Goal: Information Seeking & Learning: Check status

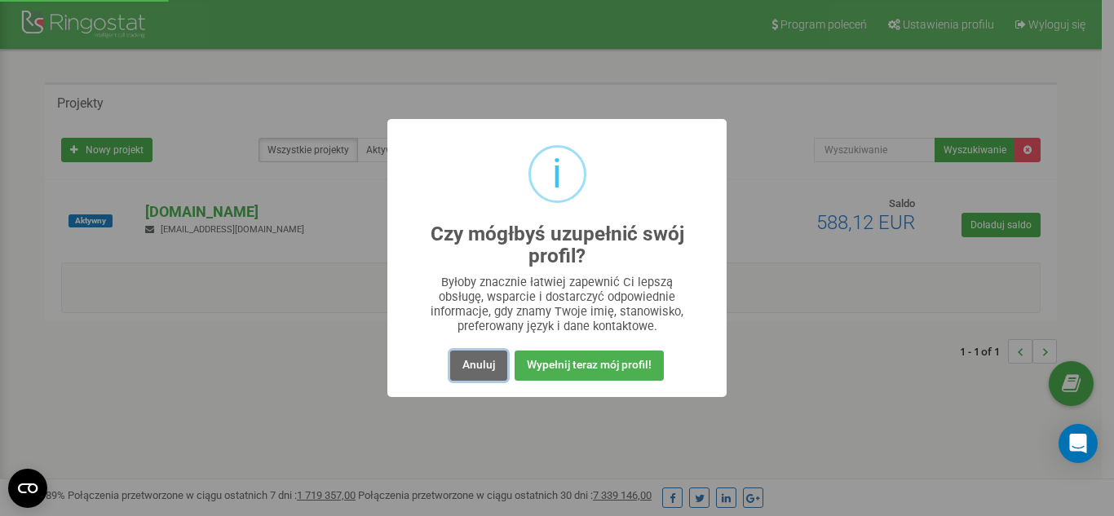
click at [470, 376] on button "Anuluj" at bounding box center [478, 366] width 57 height 30
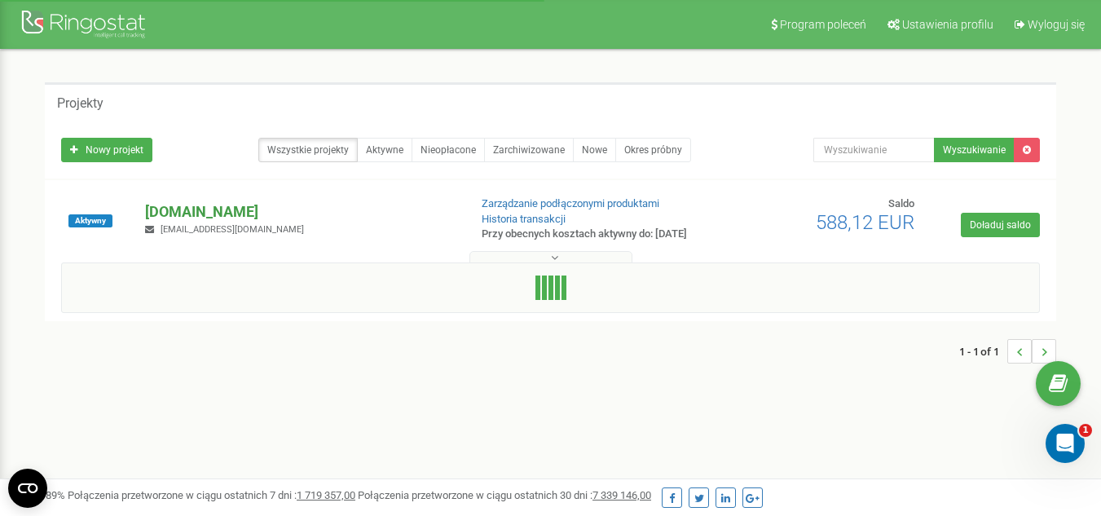
click at [263, 216] on p "[DOMAIN_NAME]" at bounding box center [300, 211] width 310 height 21
click at [148, 215] on p "[DOMAIN_NAME]" at bounding box center [300, 211] width 310 height 21
click at [300, 215] on p "[DOMAIN_NAME]" at bounding box center [300, 211] width 310 height 21
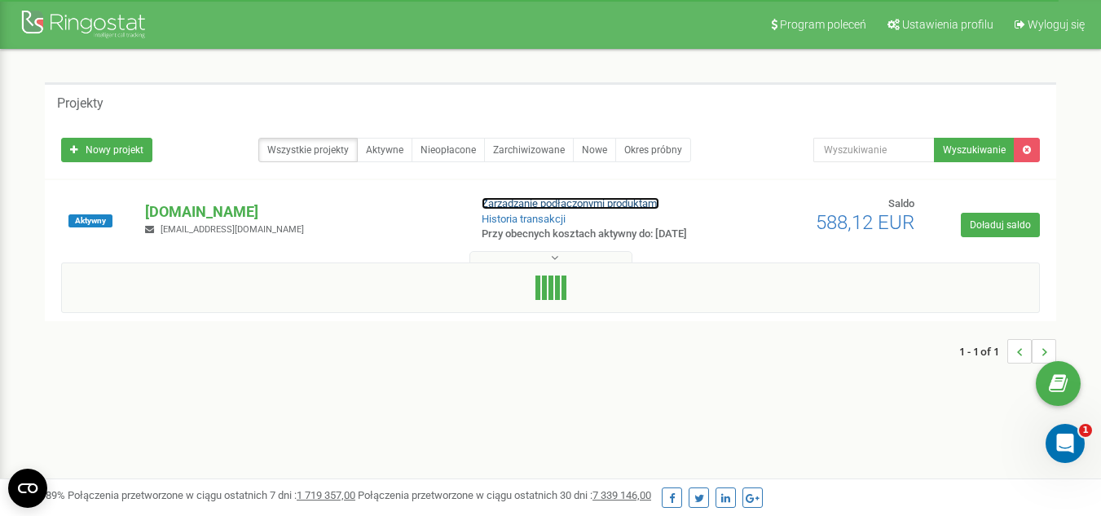
click at [511, 208] on link "Zarządzanie podłączonymi produktami" at bounding box center [571, 203] width 178 height 12
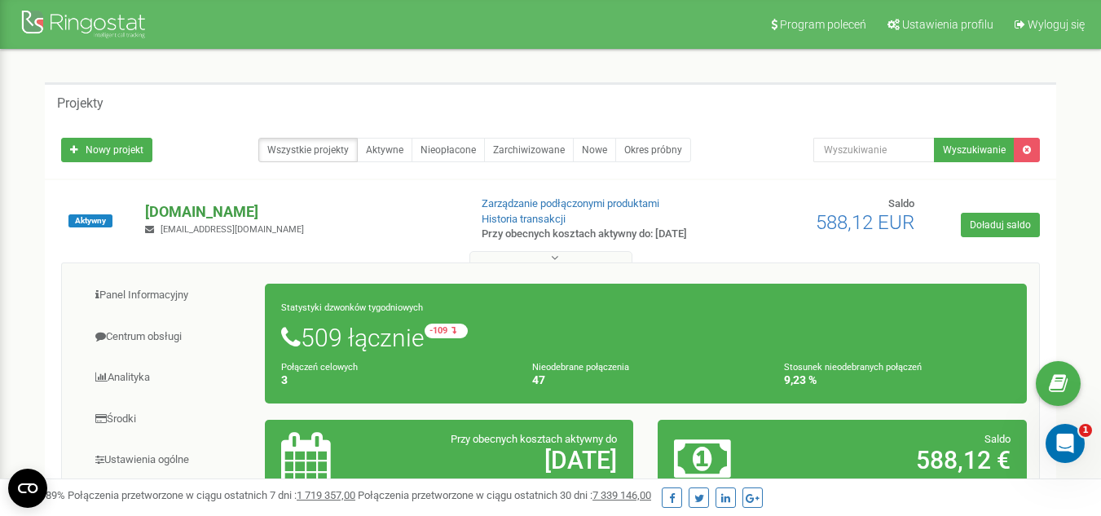
click at [266, 222] on p "[DOMAIN_NAME]" at bounding box center [300, 211] width 310 height 21
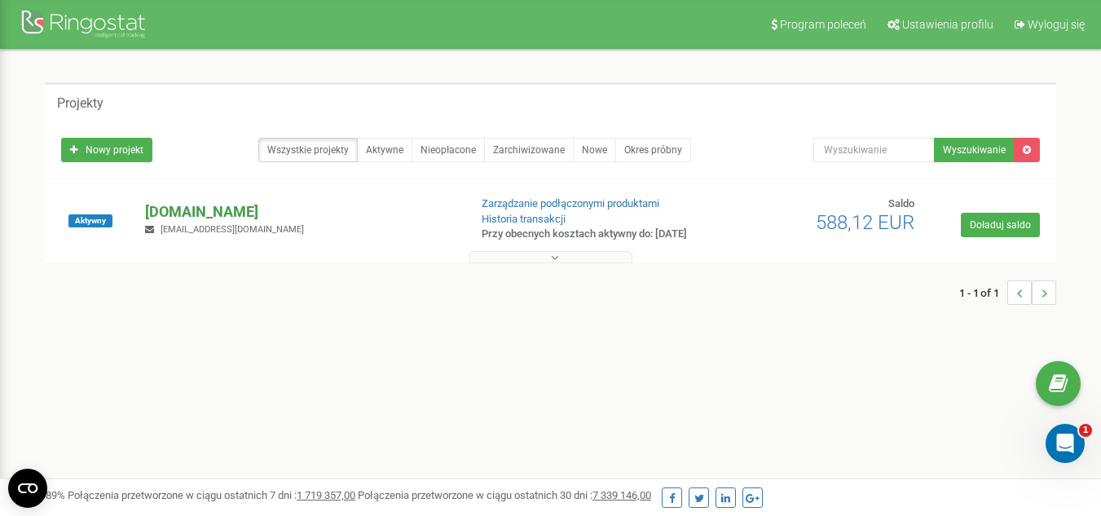
click at [266, 222] on p "[DOMAIN_NAME]" at bounding box center [300, 211] width 310 height 21
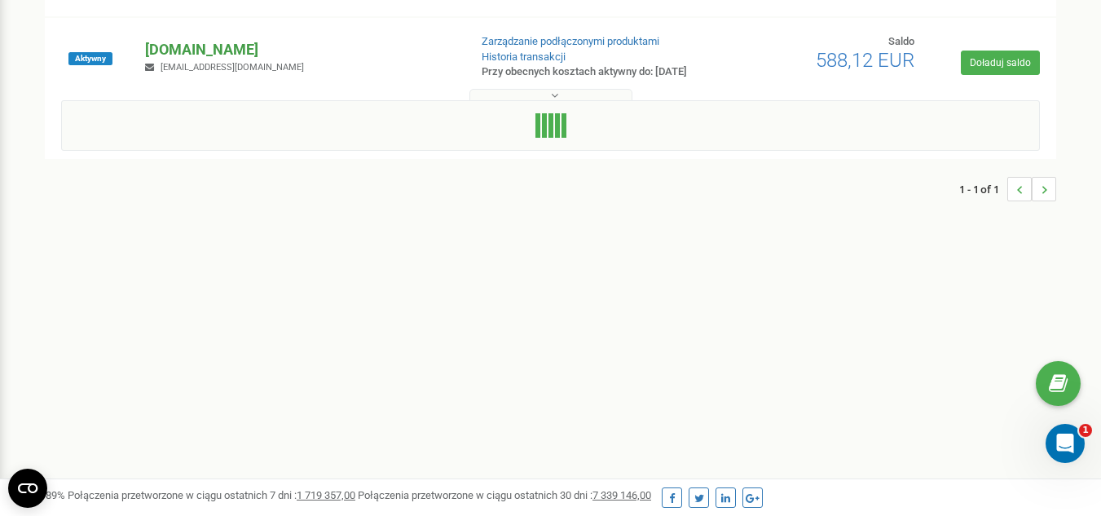
scroll to position [163, 0]
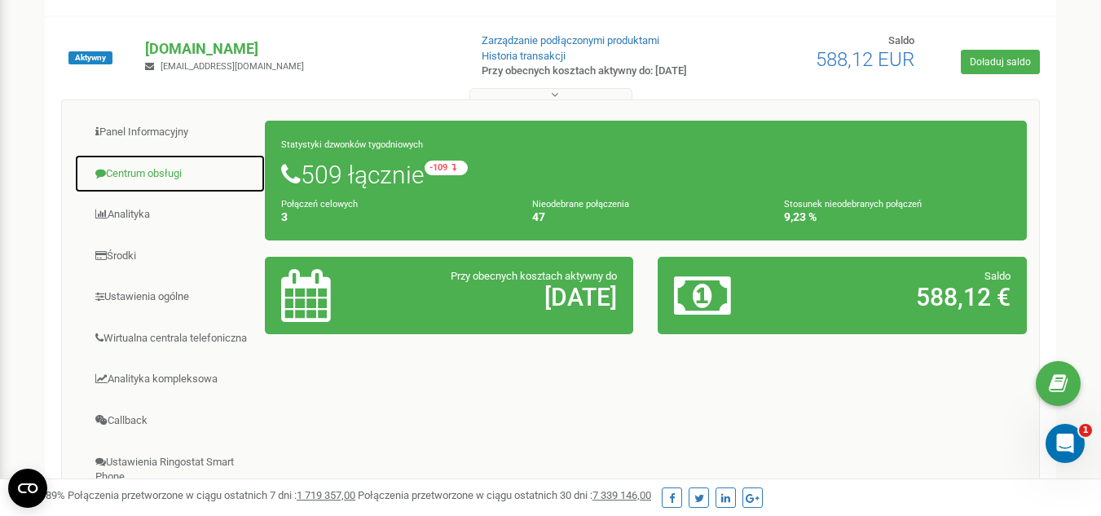
click at [170, 182] on link "Centrum obsługi" at bounding box center [170, 174] width 192 height 40
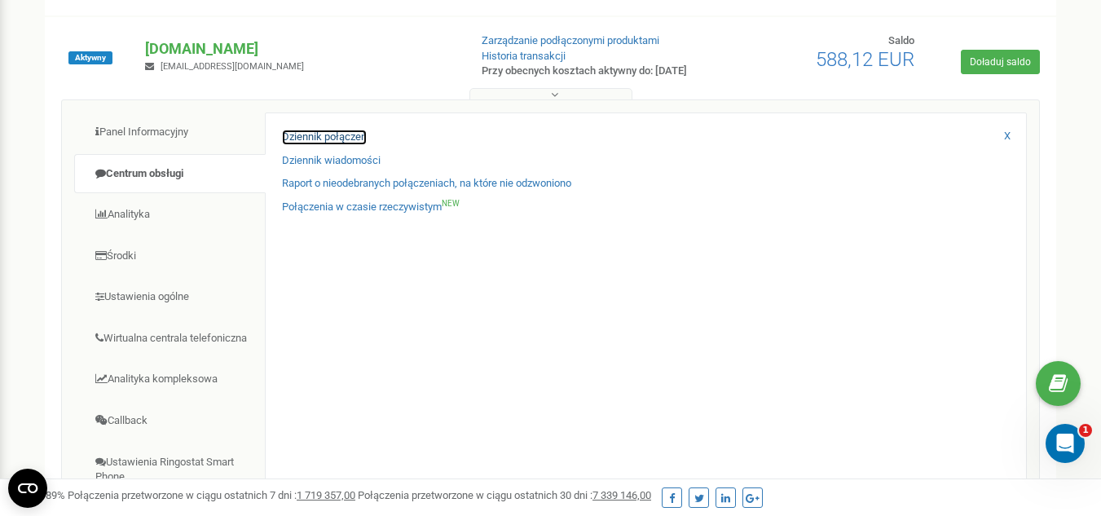
click at [314, 145] on link "Dziennik połączeń" at bounding box center [324, 137] width 85 height 15
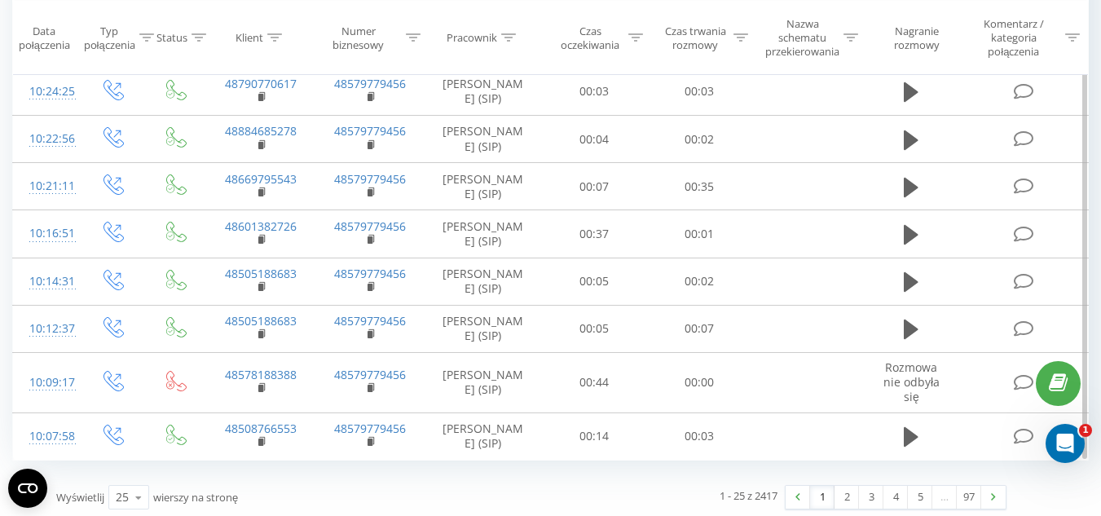
scroll to position [1114, 0]
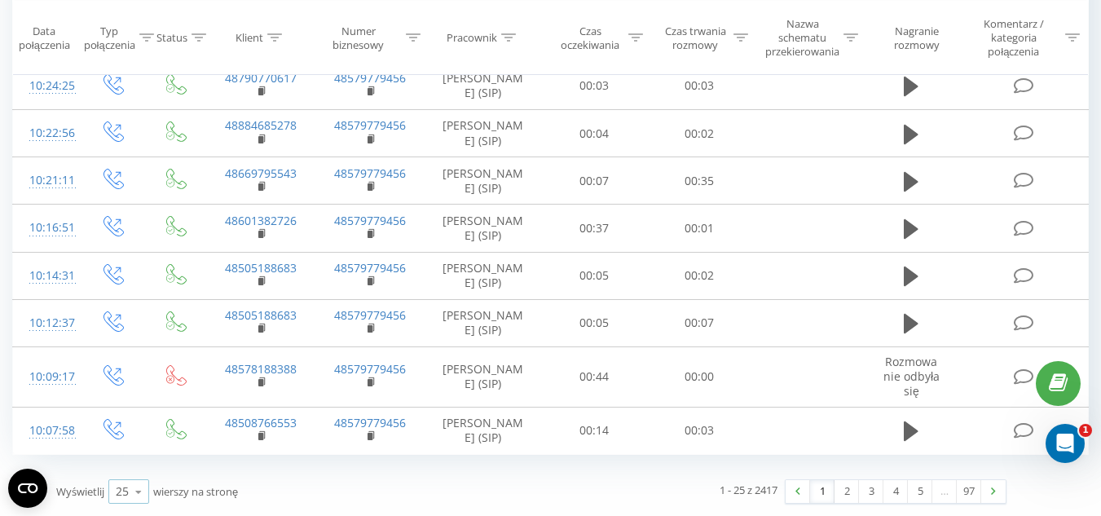
click at [145, 488] on icon at bounding box center [138, 492] width 24 height 32
click at [131, 474] on span "100" at bounding box center [126, 468] width 20 height 15
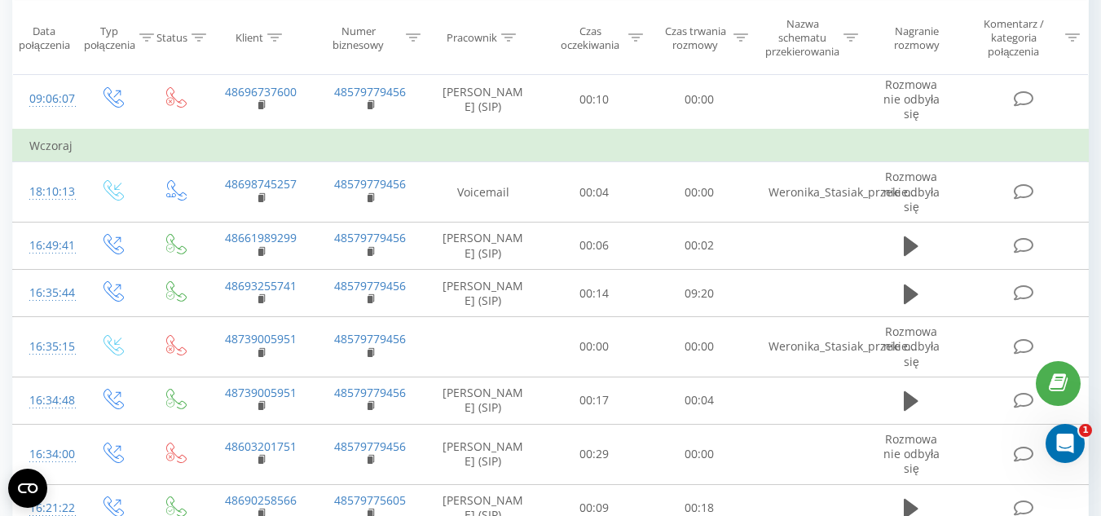
scroll to position [3179, 0]
